Goal: Find specific page/section: Find specific page/section

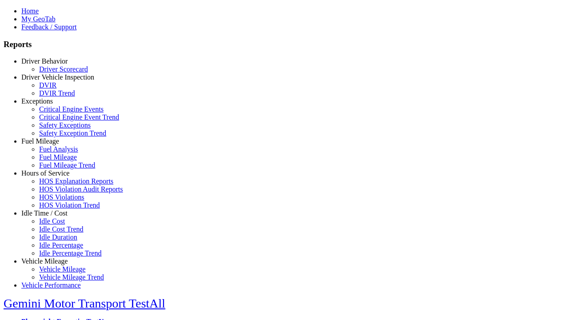
click at [51, 217] on link "Idle Time / Cost" at bounding box center [44, 213] width 46 height 8
click at [58, 249] on link "Idle Percentage Trend" at bounding box center [70, 253] width 62 height 8
type input "*********"
